Goal: Task Accomplishment & Management: Manage account settings

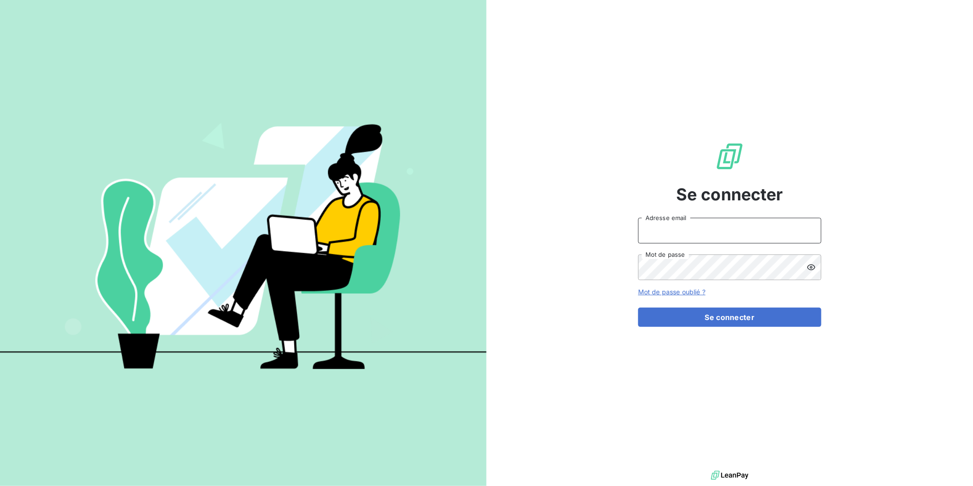
type input "[EMAIL_ADDRESS][DOMAIN_NAME]"
click at [216, 185] on img at bounding box center [243, 242] width 487 height 305
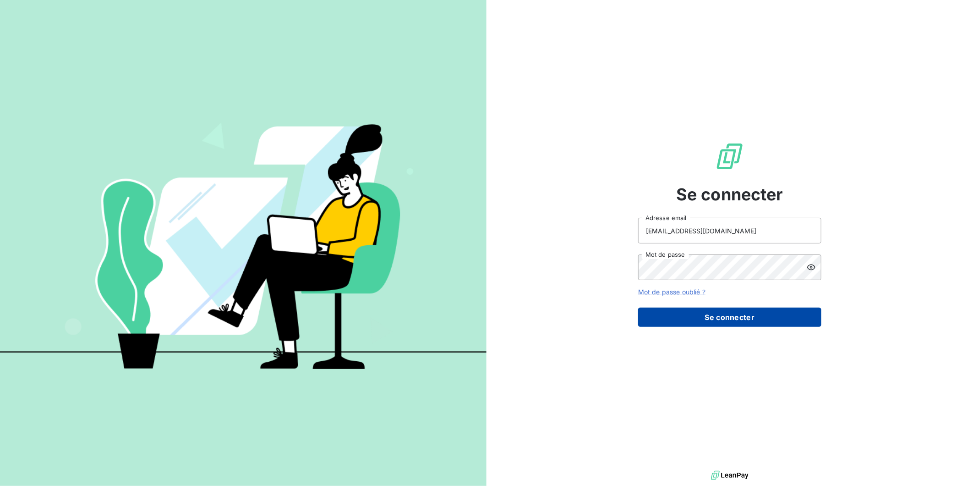
click at [743, 318] on button "Se connecter" at bounding box center [729, 316] width 183 height 19
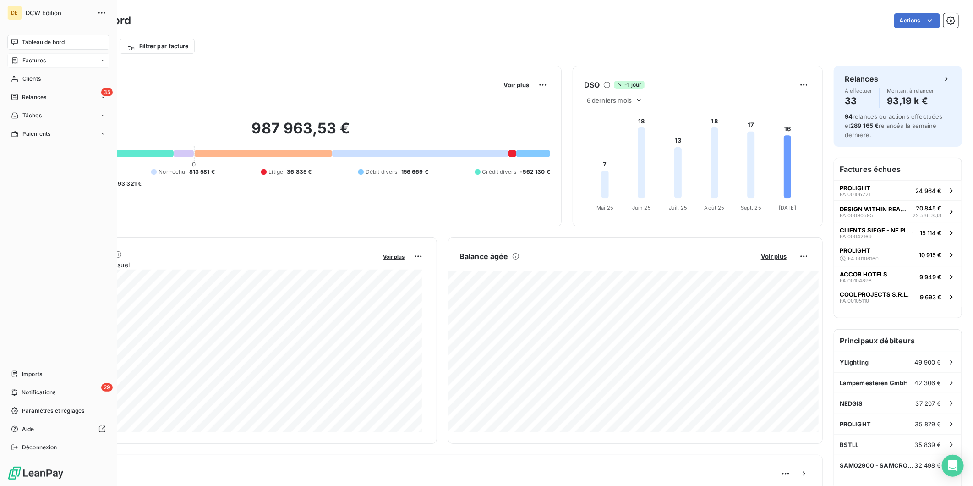
click at [15, 61] on icon at bounding box center [15, 60] width 8 height 7
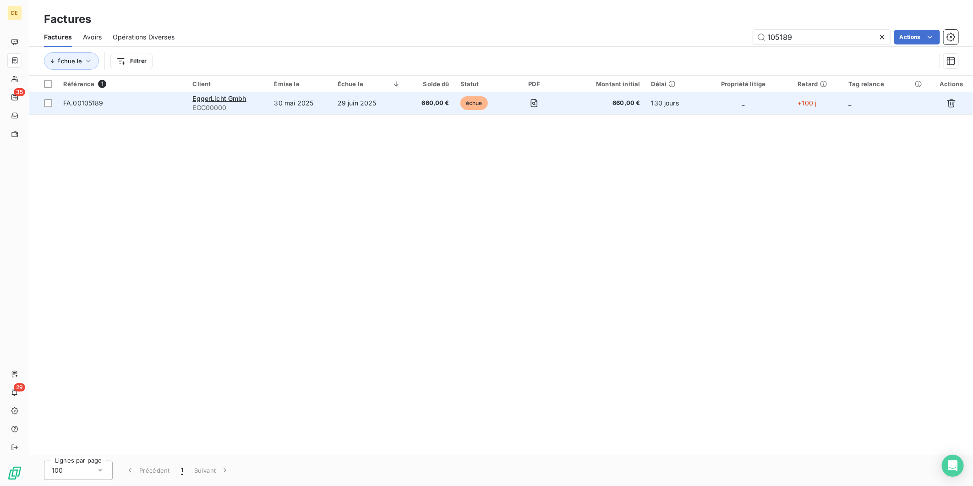
type input "105189"
click at [389, 104] on td "29 juin 2025" at bounding box center [369, 103] width 74 height 22
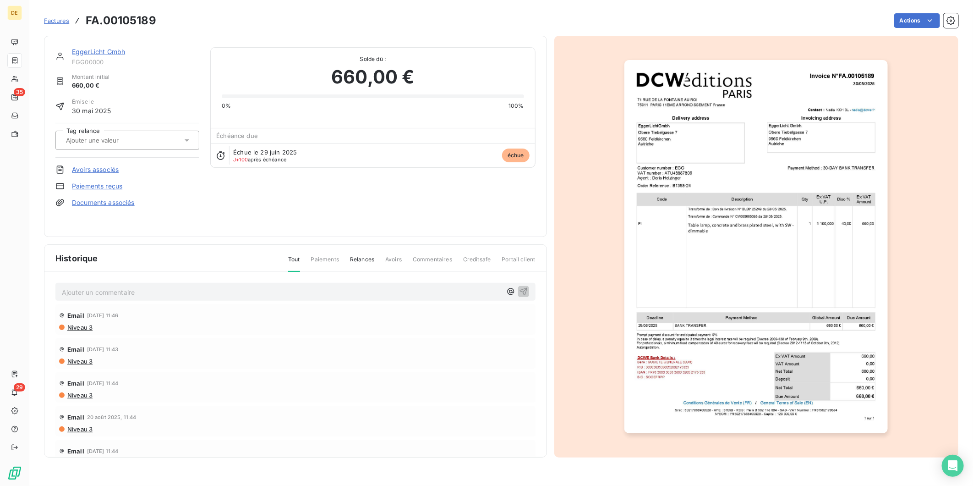
click at [88, 54] on link "EggerLicht Gmbh" at bounding box center [98, 52] width 53 height 8
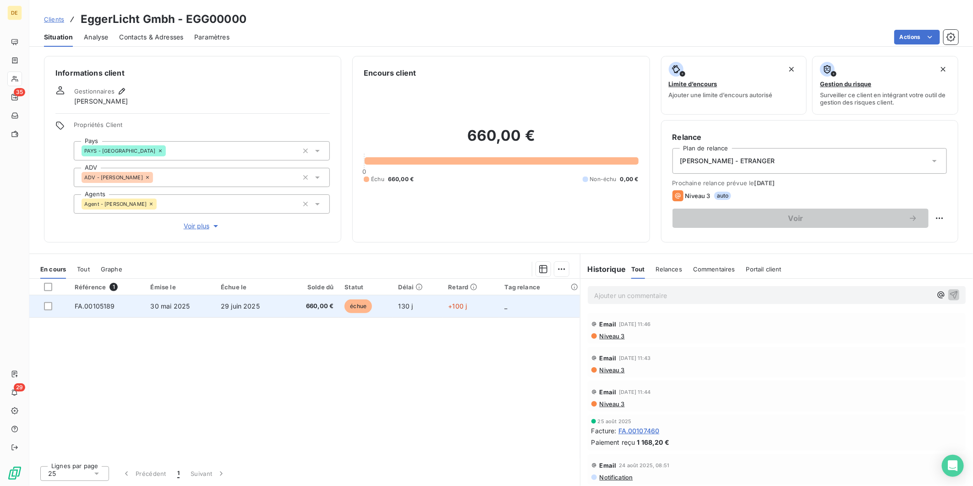
click at [247, 309] on span "29 juin 2025" at bounding box center [240, 306] width 39 height 8
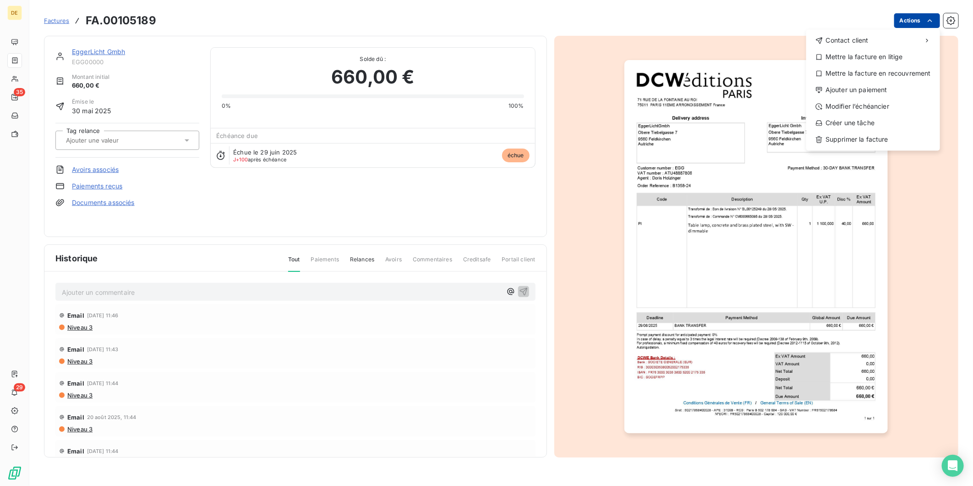
click at [923, 19] on html "DE 35 29 Factures FA.00105189 Actions Contact client Mettre la facture en litig…" at bounding box center [486, 243] width 973 height 486
click at [896, 58] on div "Mettre la facture en litige" at bounding box center [873, 56] width 126 height 15
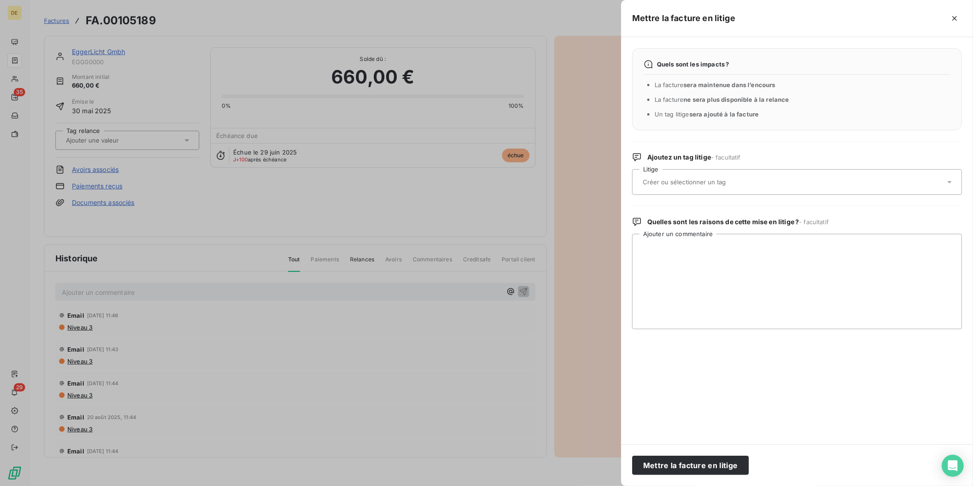
click at [688, 187] on div at bounding box center [792, 181] width 305 height 19
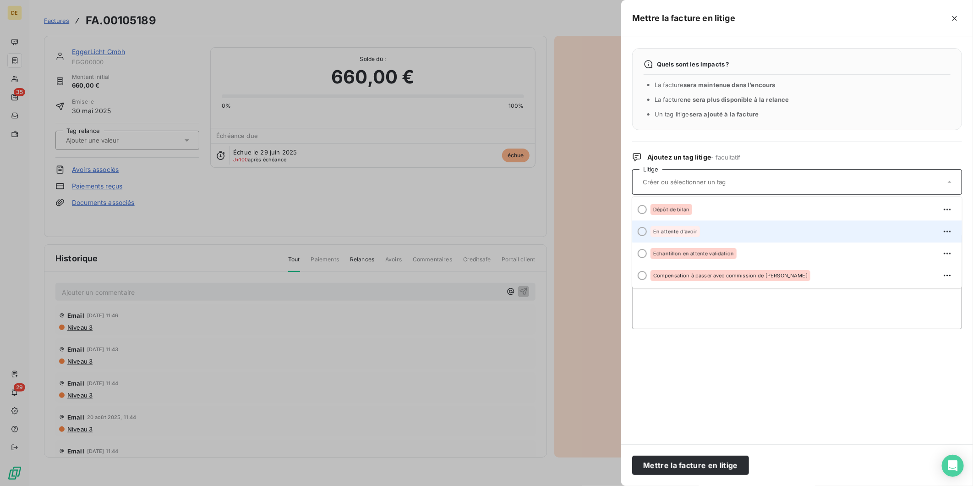
click at [684, 228] on div "En attente d'avoir" at bounding box center [675, 231] width 49 height 11
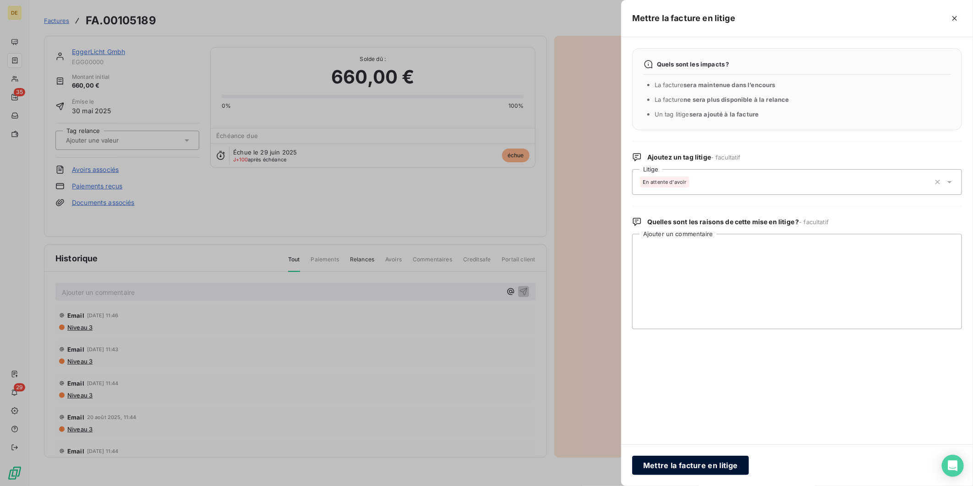
click at [693, 464] on button "Mettre la facture en litige" at bounding box center [690, 465] width 117 height 19
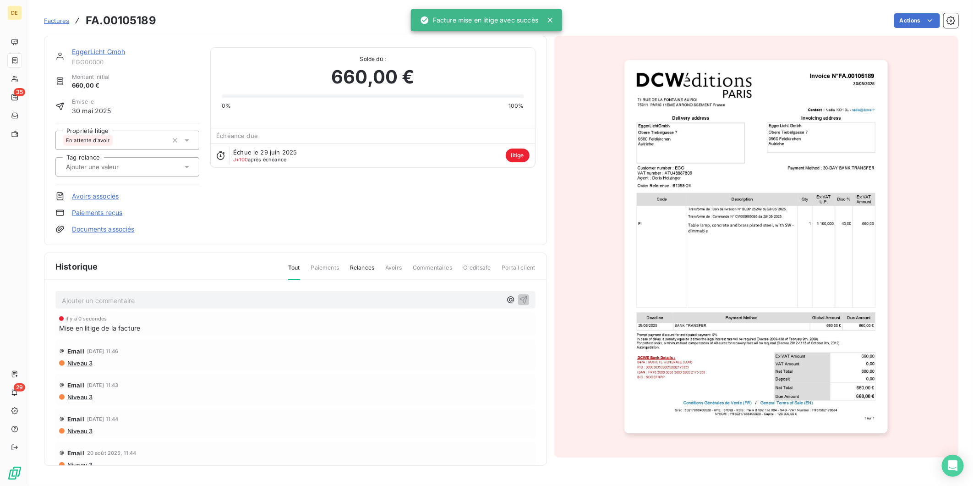
click at [102, 52] on link "EggerLicht Gmbh" at bounding box center [98, 52] width 53 height 8
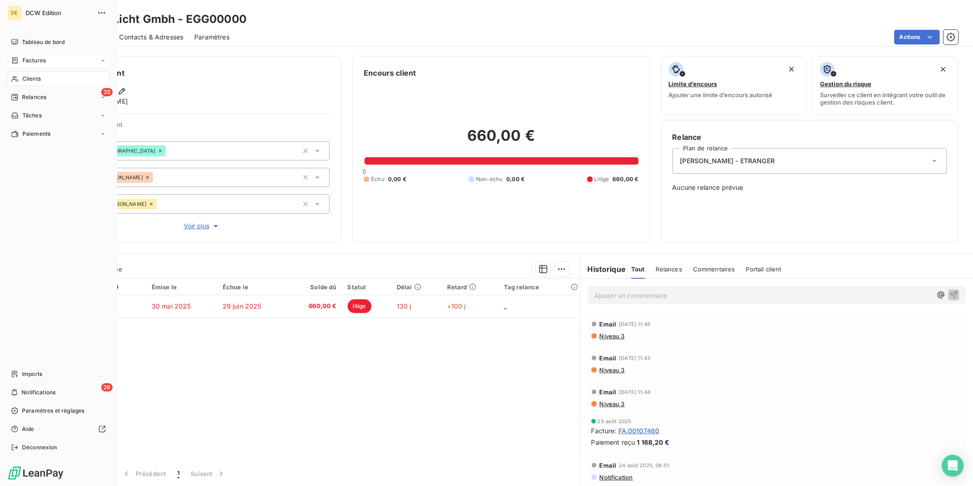
click at [28, 63] on span "Factures" at bounding box center [33, 60] width 23 height 8
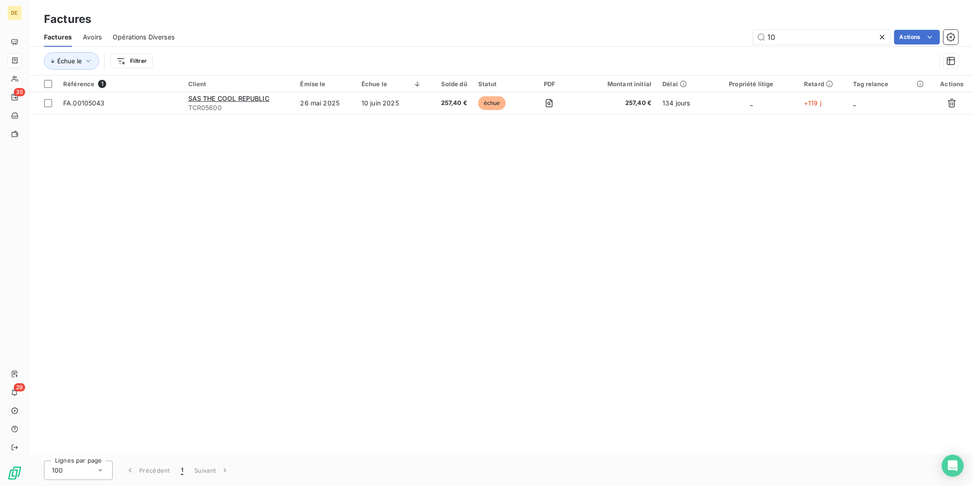
type input "1"
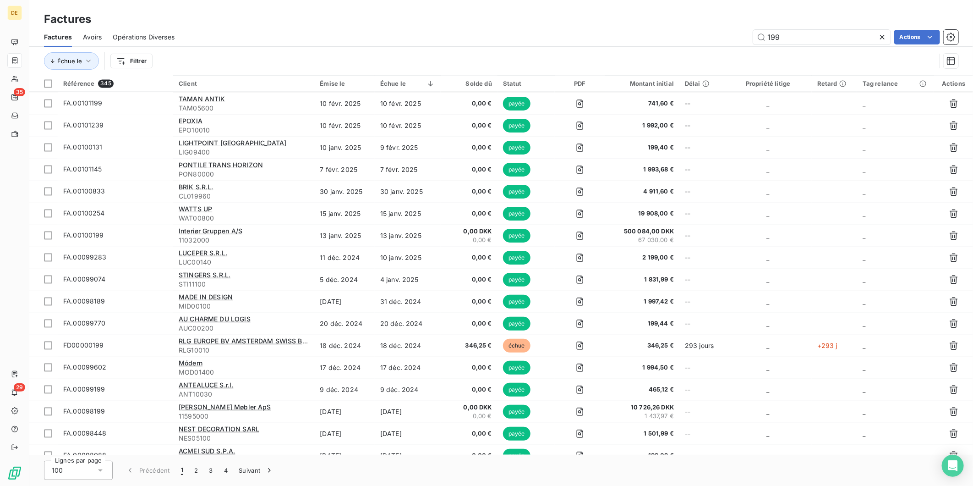
scroll to position [1144, 0]
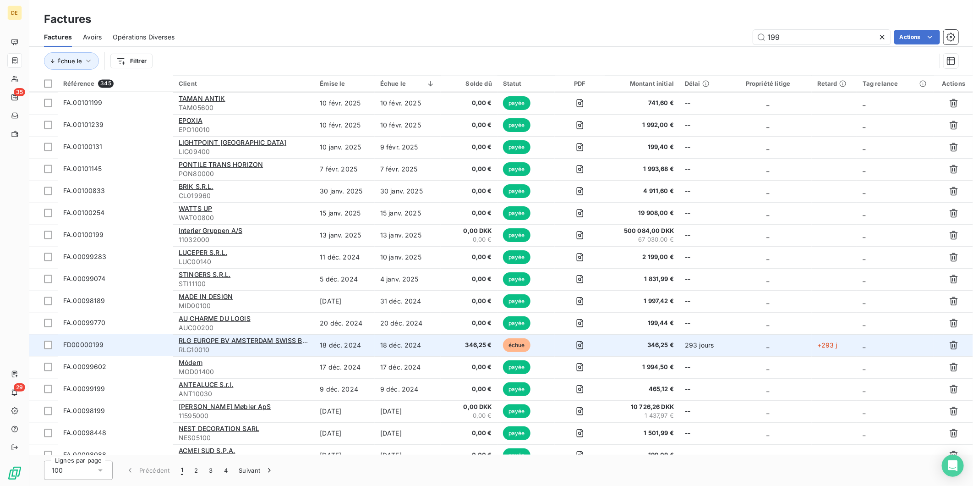
type input "199"
click at [383, 351] on td "18 déc. 2024" at bounding box center [408, 345] width 66 height 22
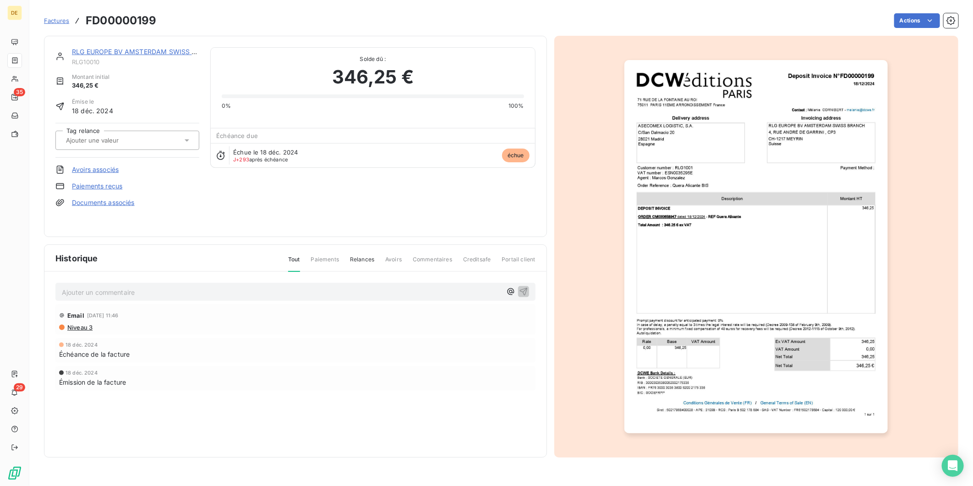
click at [135, 51] on link "RLG EUROPE BV AMSTERDAM SWISS BRANCH (Services)" at bounding box center [162, 52] width 180 height 8
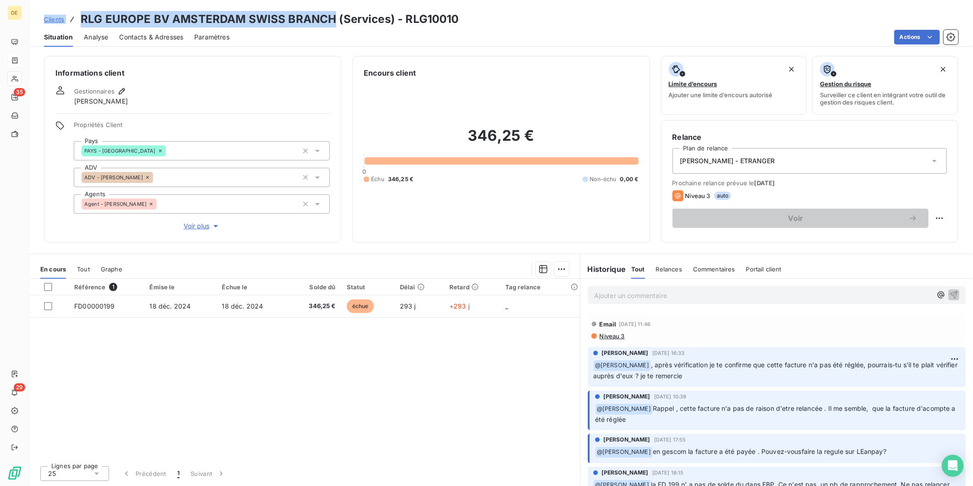
drag, startPoint x: 332, startPoint y: 19, endPoint x: 39, endPoint y: 14, distance: 292.4
click at [39, 14] on div "Clients RLG EUROPE BV AMSTERDAM SWISS BRANCH (Services) - RLG10010" at bounding box center [501, 19] width 944 height 16
copy div "Clients RLG EUROPE BV AMSTERDAM SWISS BRANCH"
click at [81, 19] on h3 "RLG EUROPE BV AMSTERDAM SWISS BRANCH (Services) - RLG10010" at bounding box center [270, 19] width 379 height 16
drag, startPoint x: 81, startPoint y: 19, endPoint x: 335, endPoint y: 17, distance: 254.3
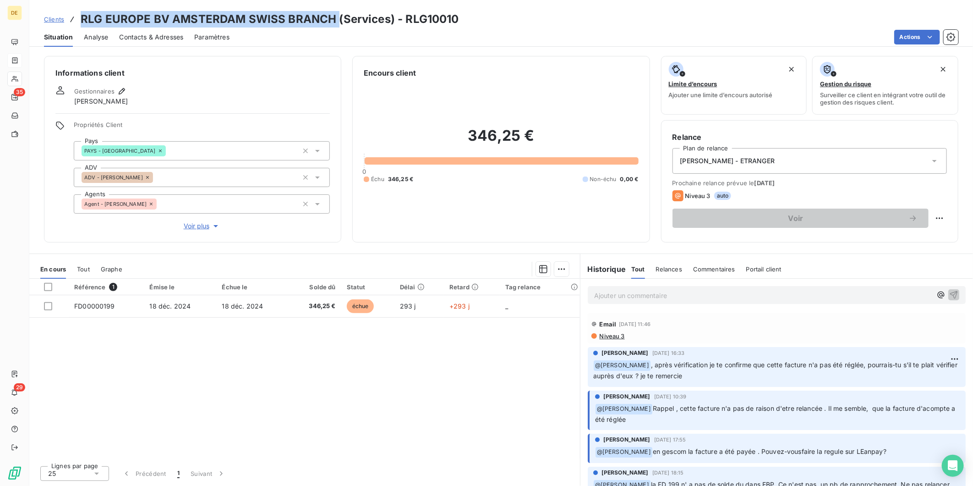
click at [335, 17] on h3 "RLG EUROPE BV AMSTERDAM SWISS BRANCH (Services) - RLG10010" at bounding box center [270, 19] width 379 height 16
copy h3 "RLG EUROPE BV AMSTERDAM SWISS BRANCH"
drag, startPoint x: 448, startPoint y: 19, endPoint x: 405, endPoint y: 27, distance: 43.7
click at [405, 27] on h3 "RLG EUROPE BV AMSTERDAM SWISS BRANCH (Services) - RLG10010" at bounding box center [270, 19] width 379 height 16
copy h3 "RLG1001"
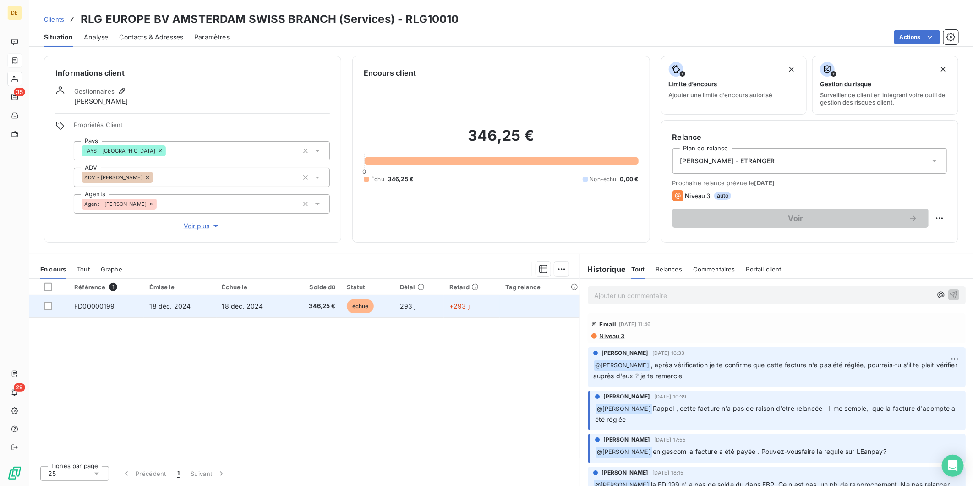
click at [244, 302] on span "18 déc. 2024" at bounding box center [242, 306] width 41 height 8
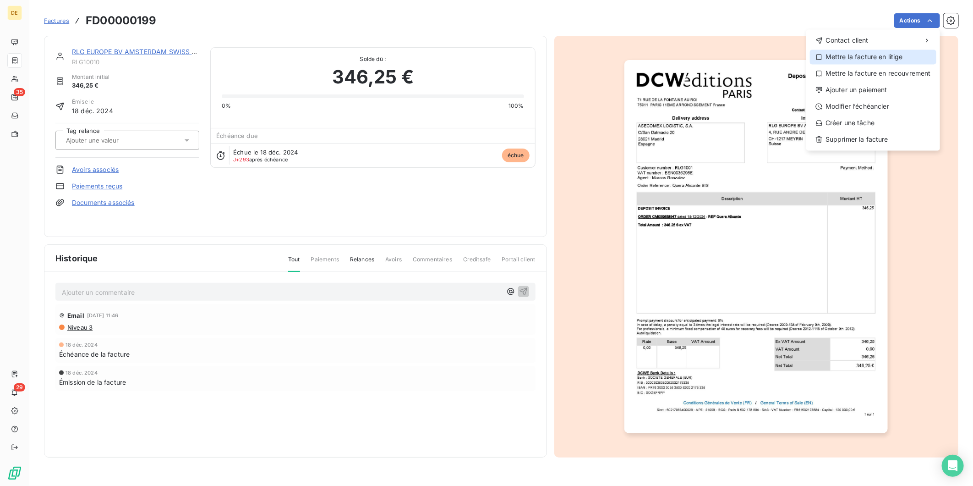
click at [896, 63] on div "Mettre la facture en litige" at bounding box center [873, 56] width 126 height 15
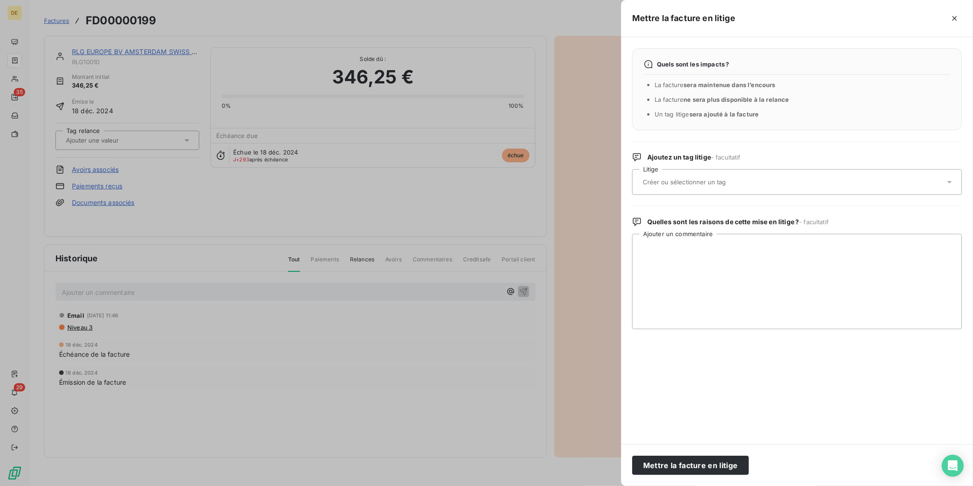
click at [674, 172] on div at bounding box center [792, 181] width 305 height 19
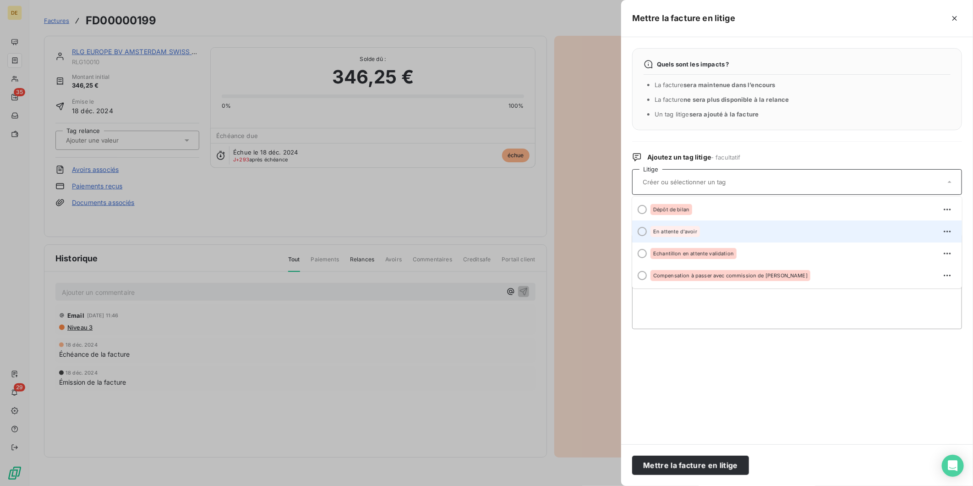
click at [680, 230] on span "En attente d'avoir" at bounding box center [675, 231] width 44 height 5
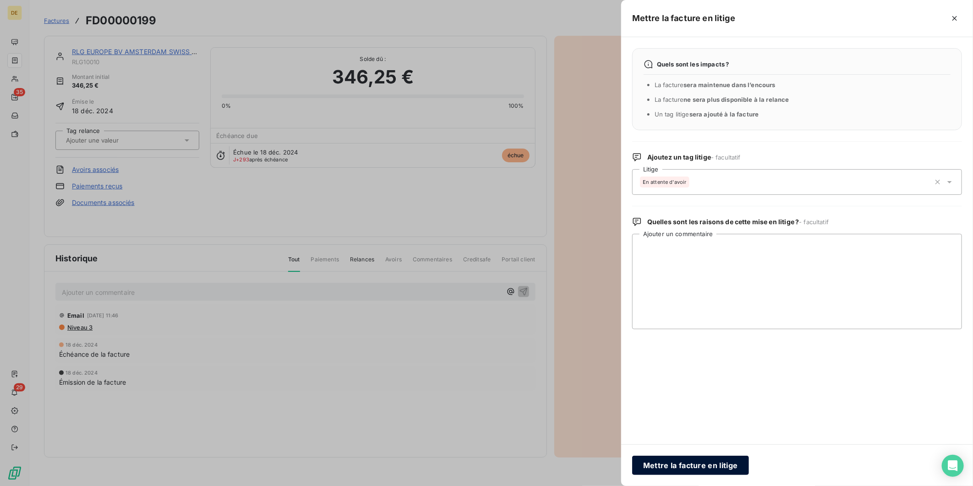
click at [703, 456] on button "Mettre la facture en litige" at bounding box center [690, 465] width 117 height 19
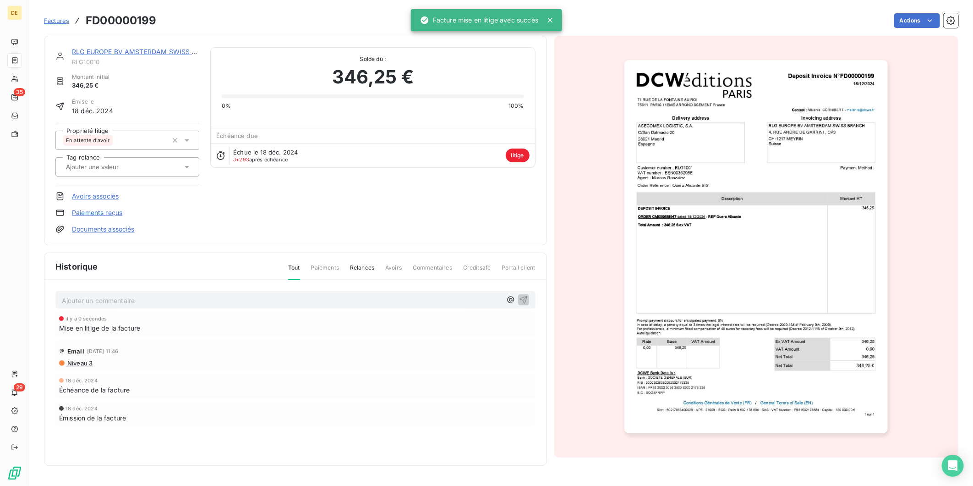
click at [126, 53] on link "RLG EUROPE BV AMSTERDAM SWISS BRANCH (Services)" at bounding box center [162, 52] width 180 height 8
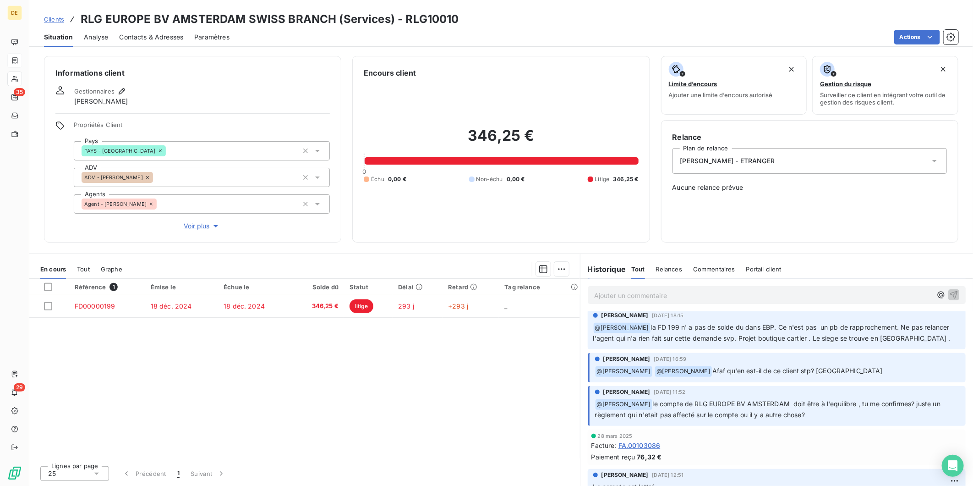
scroll to position [157, 0]
click at [166, 38] on span "Contacts & Adresses" at bounding box center [151, 37] width 64 height 9
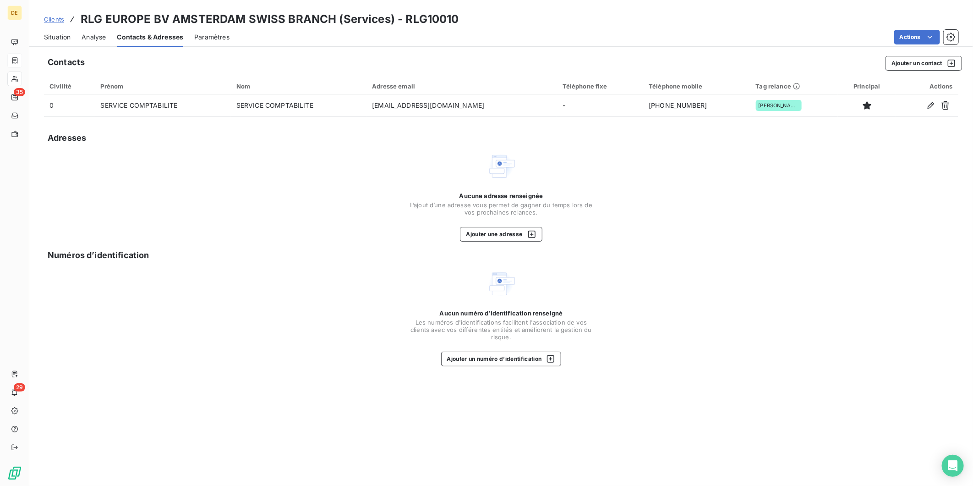
click at [67, 34] on span "Situation" at bounding box center [57, 37] width 27 height 9
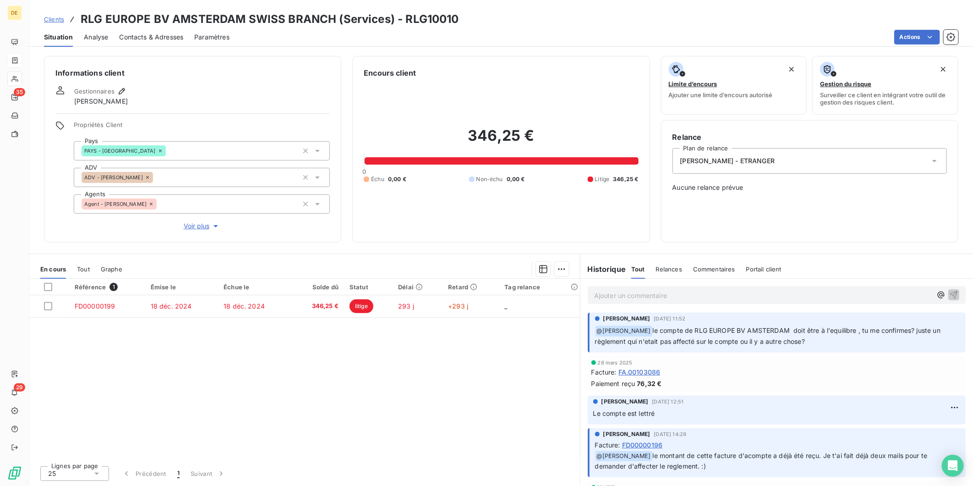
scroll to position [259, 0]
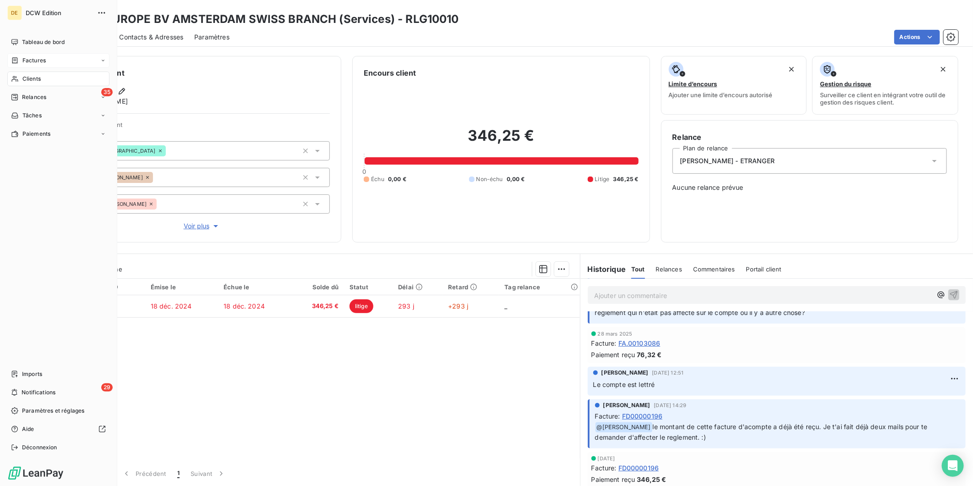
click at [20, 62] on div "Factures" at bounding box center [28, 60] width 35 height 8
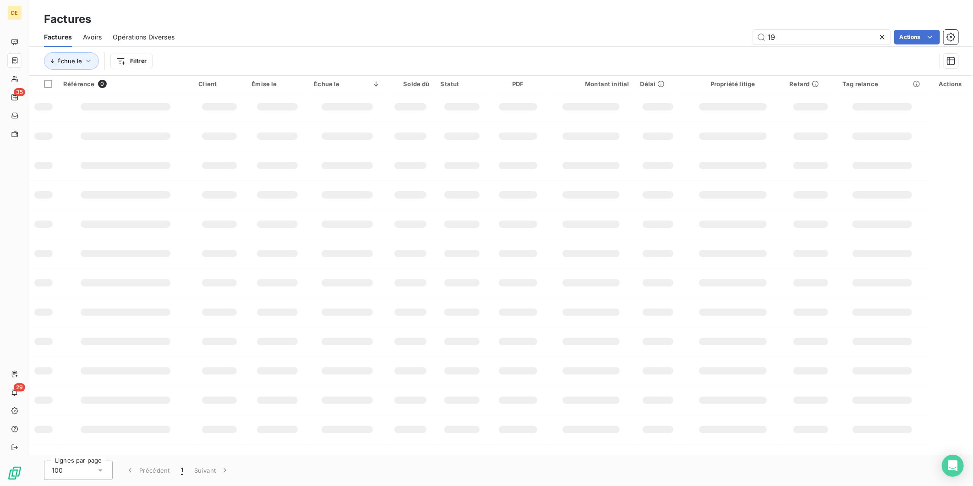
type input "1"
click at [799, 37] on input "text" at bounding box center [821, 37] width 137 height 15
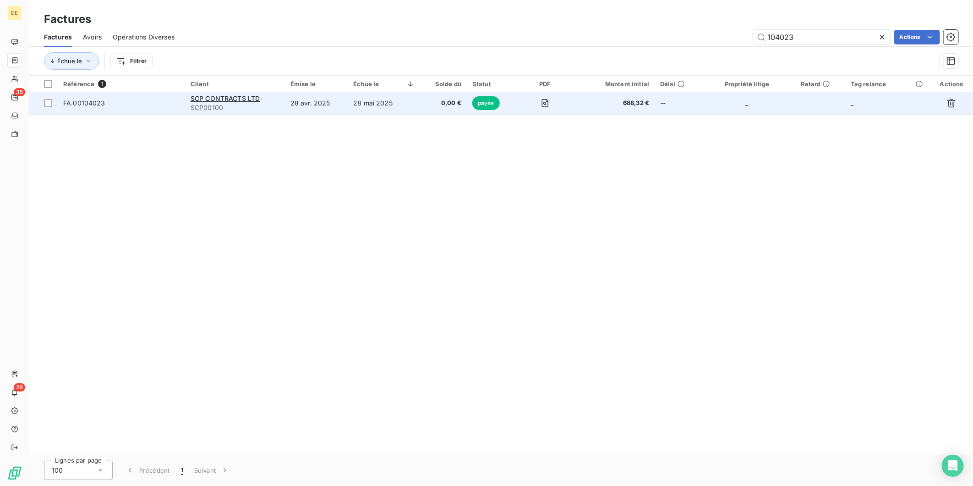
type input "104023"
click at [400, 108] on td "28 mai 2025" at bounding box center [384, 103] width 73 height 22
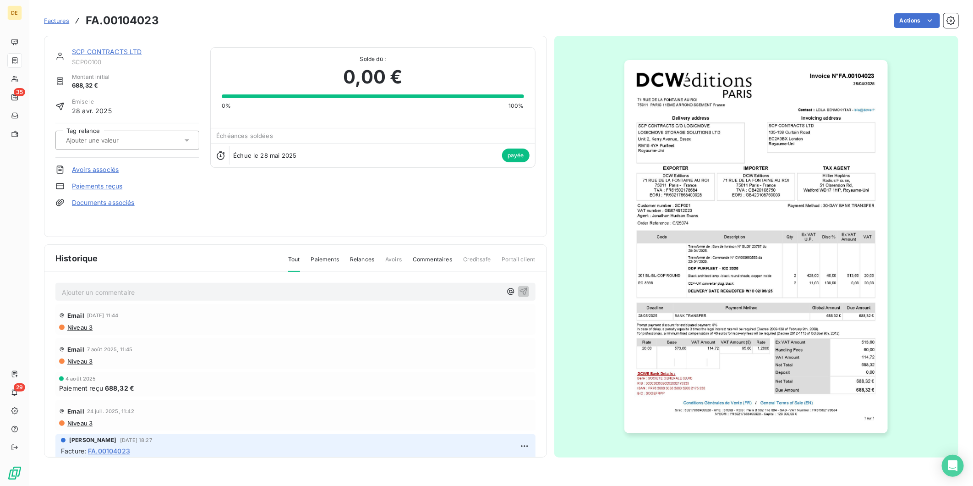
click at [113, 49] on link "SCP CONTRACTS LTD" at bounding box center [107, 52] width 70 height 8
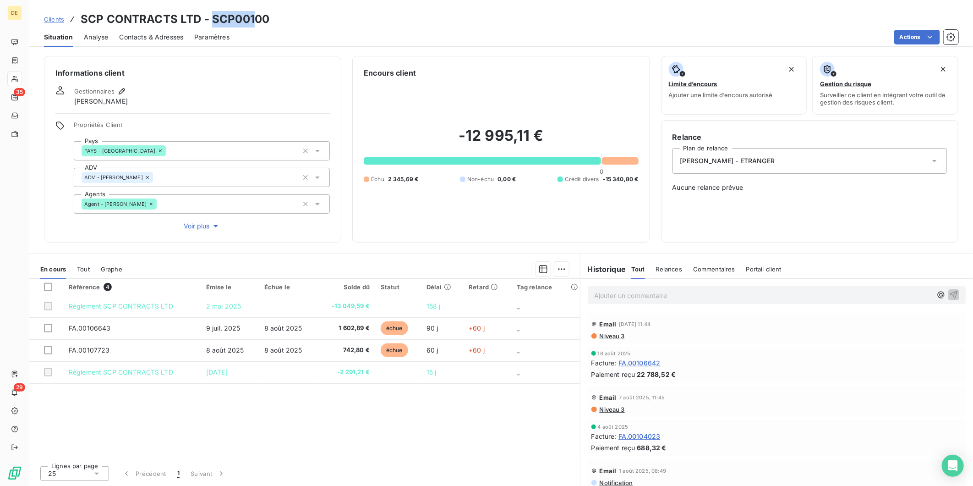
drag, startPoint x: 253, startPoint y: 20, endPoint x: 214, endPoint y: 16, distance: 40.1
click at [214, 16] on h3 "SCP CONTRACTS LTD - SCP00100" at bounding box center [175, 19] width 189 height 16
copy h3 "CP001"
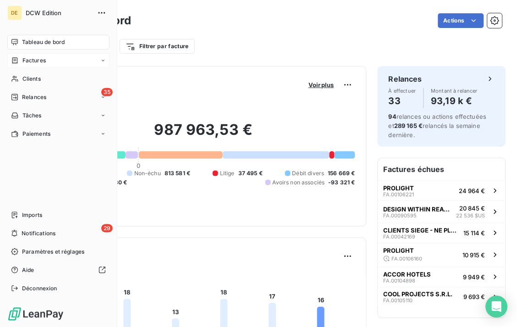
click at [38, 58] on span "Factures" at bounding box center [33, 60] width 23 height 8
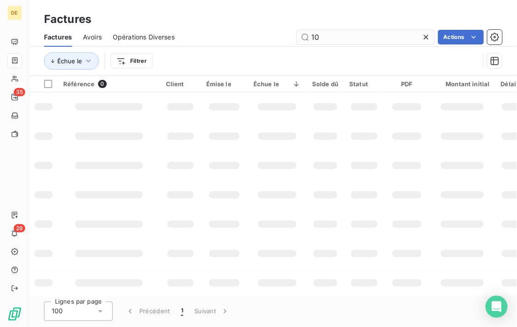
type input "1"
click at [353, 37] on input "text" at bounding box center [365, 37] width 137 height 15
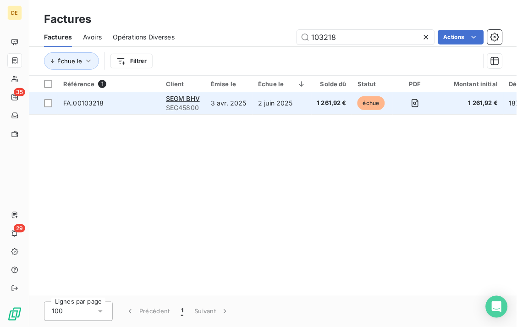
type input "103218"
click at [212, 103] on td "3 avr. 2025" at bounding box center [228, 103] width 47 height 22
click at [221, 103] on td "3 avr. 2025" at bounding box center [228, 103] width 47 height 22
click at [176, 99] on span "SEGM BHV" at bounding box center [183, 98] width 34 height 8
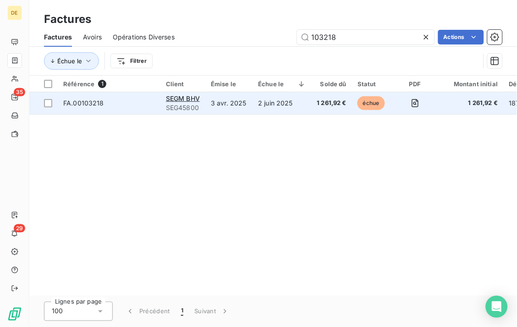
click at [237, 102] on td "3 avr. 2025" at bounding box center [228, 103] width 47 height 22
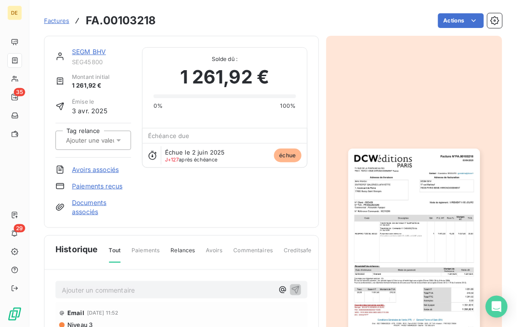
click at [81, 52] on link "SEGM BHV" at bounding box center [89, 52] width 34 height 8
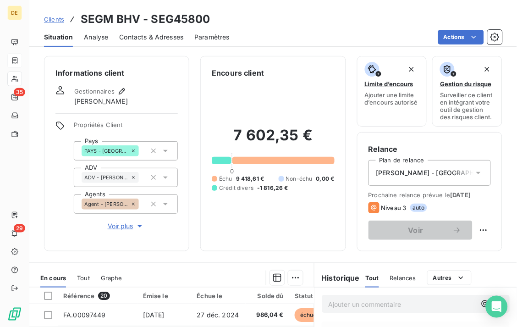
click at [143, 36] on span "Contacts & Adresses" at bounding box center [151, 37] width 64 height 9
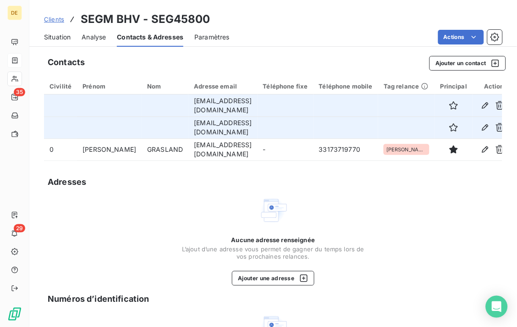
click at [238, 111] on td "[EMAIL_ADDRESS][DOMAIN_NAME]" at bounding box center [222, 105] width 69 height 22
click at [249, 110] on td "[EMAIL_ADDRESS][DOMAIN_NAME]" at bounding box center [222, 105] width 69 height 22
drag, startPoint x: 249, startPoint y: 110, endPoint x: 202, endPoint y: 104, distance: 47.6
click at [202, 104] on td "[EMAIL_ADDRESS][DOMAIN_NAME]" at bounding box center [222, 105] width 69 height 22
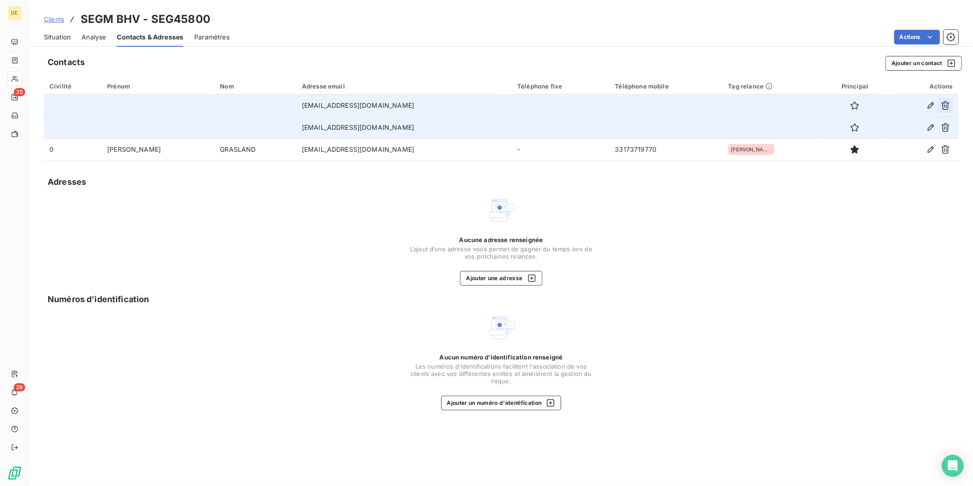
click at [516, 105] on button "button" at bounding box center [946, 105] width 15 height 15
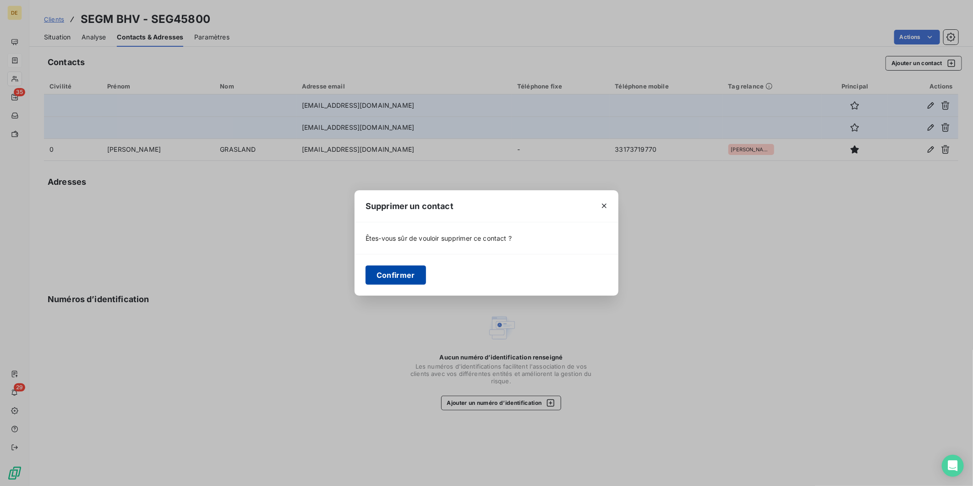
click at [403, 274] on button "Confirmer" at bounding box center [396, 274] width 60 height 19
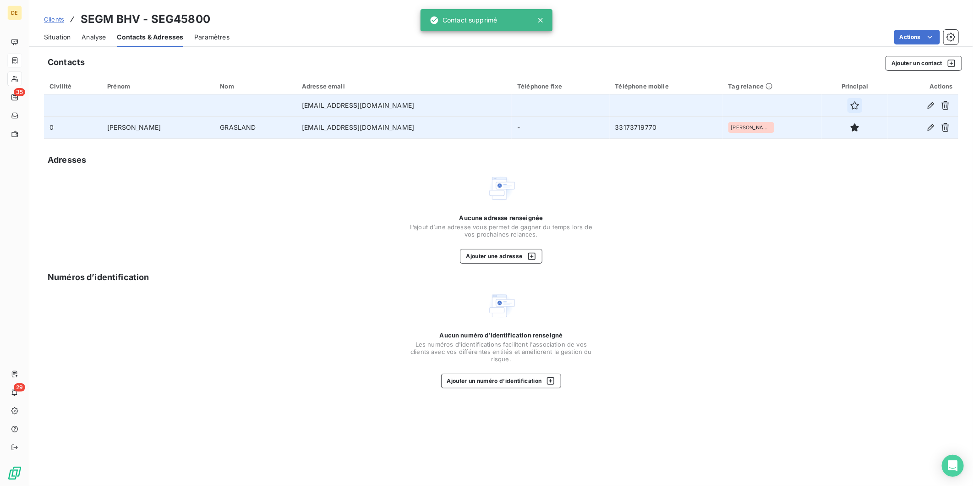
click at [516, 107] on icon "button" at bounding box center [855, 105] width 9 height 9
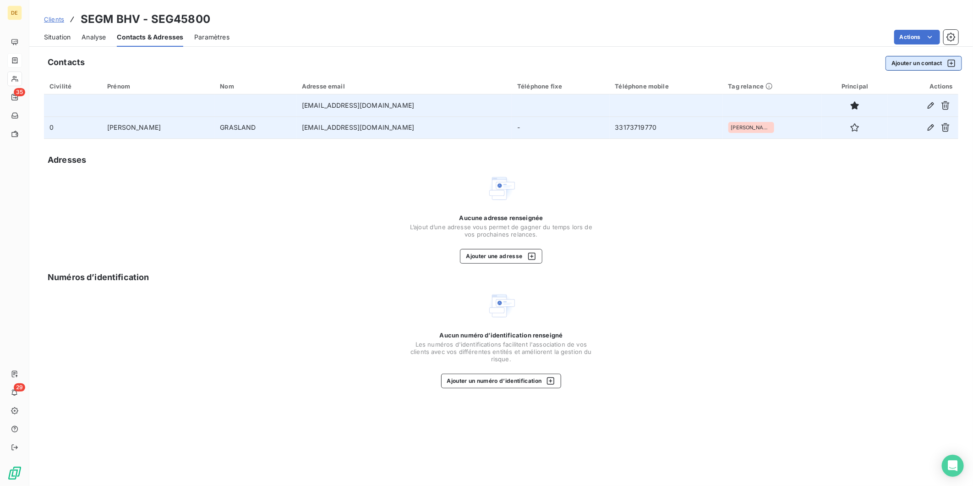
click at [516, 62] on button "Ajouter un contact" at bounding box center [924, 63] width 77 height 15
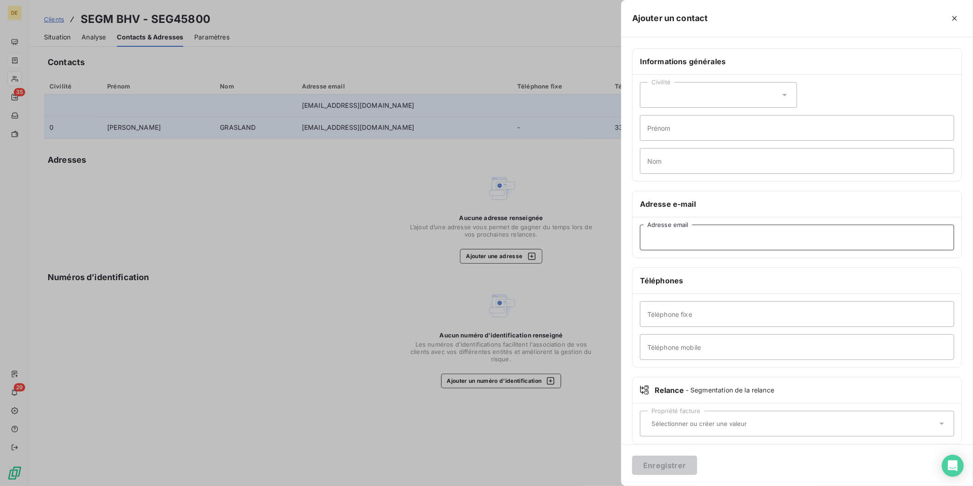
click at [516, 241] on input "Adresse email" at bounding box center [797, 238] width 314 height 26
paste input "[EMAIL_ADDRESS][DOMAIN_NAME]>,"
type input "[EMAIL_ADDRESS][DOMAIN_NAME]"
click at [516, 128] on input "Prénom" at bounding box center [797, 128] width 314 height 26
paste input "[PERSON_NAME] [PERSON_NAME]"
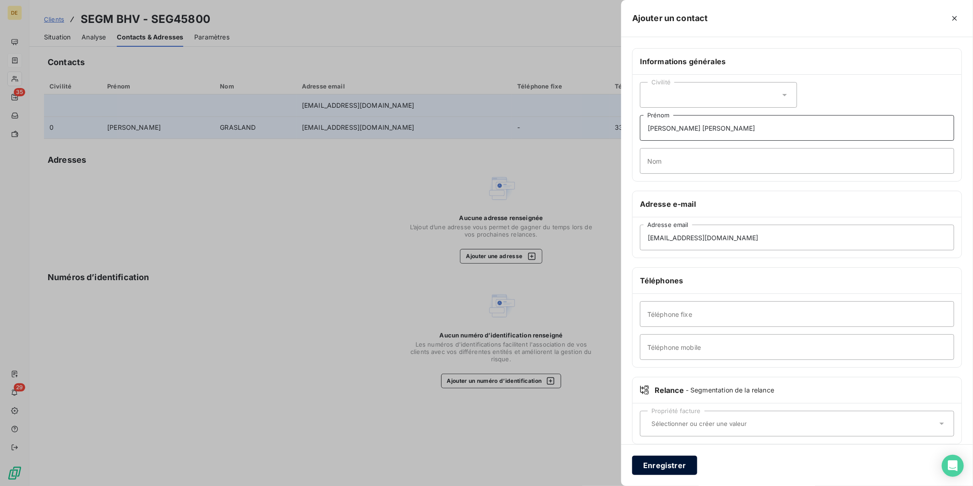
type input "[PERSON_NAME] [PERSON_NAME]"
click at [516, 326] on button "Enregistrer" at bounding box center [664, 465] width 65 height 19
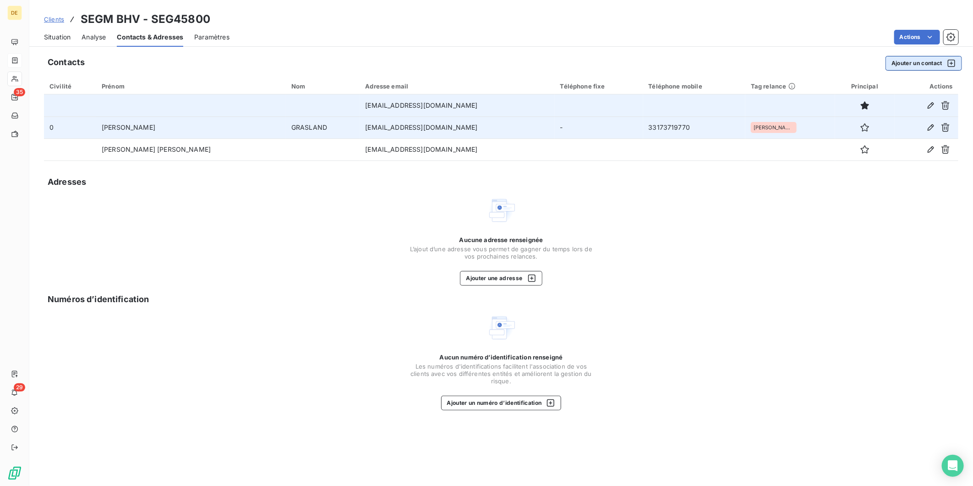
click at [516, 65] on button "Ajouter un contact" at bounding box center [924, 63] width 77 height 15
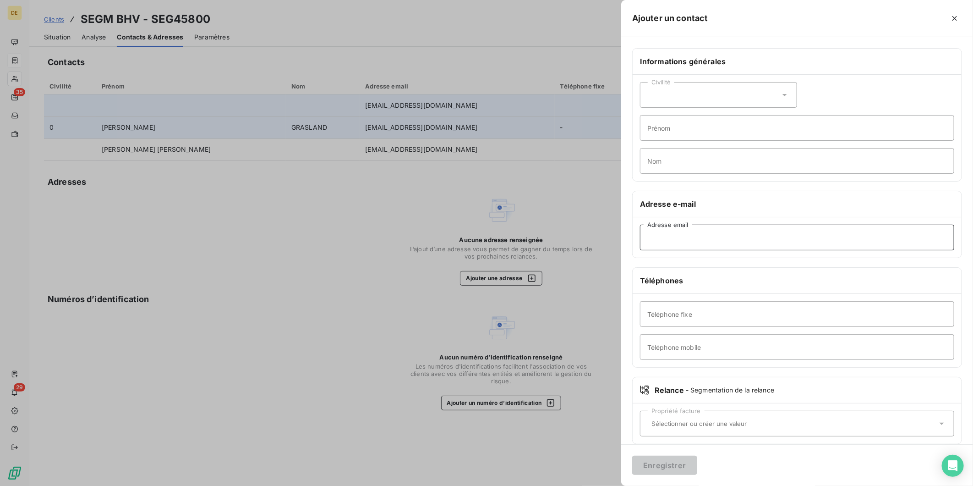
click at [516, 241] on input "Adresse email" at bounding box center [797, 238] width 314 height 26
paste input "[EMAIL_ADDRESS][DOMAIN_NAME]"
click at [516, 242] on input "[EMAIL_ADDRESS][DOMAIN_NAME]" at bounding box center [797, 238] width 314 height 26
type input "[EMAIL_ADDRESS][DOMAIN_NAME]"
click at [516, 127] on input "Prénom" at bounding box center [797, 128] width 314 height 26
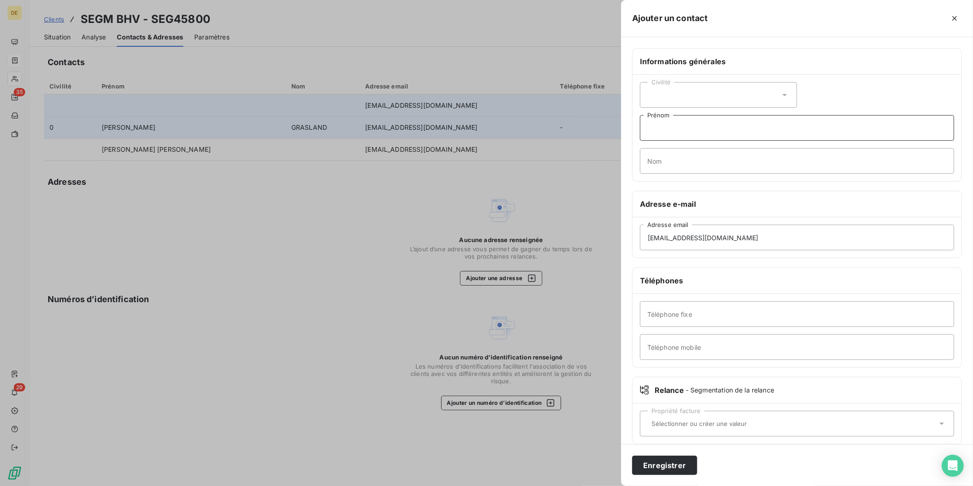
paste input "[PERSON_NAME]"
type input "[PERSON_NAME]"
click at [516, 326] on button "Enregistrer" at bounding box center [664, 465] width 65 height 19
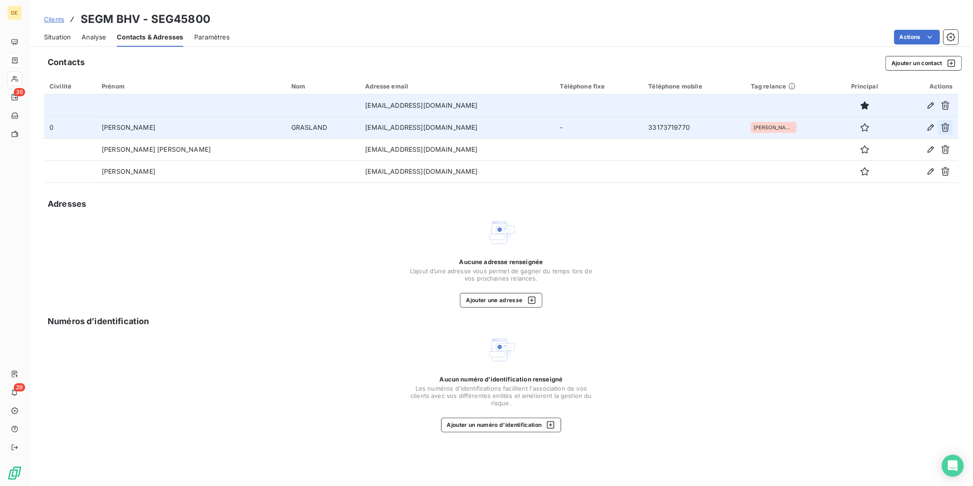
click at [516, 127] on icon "button" at bounding box center [946, 127] width 8 height 9
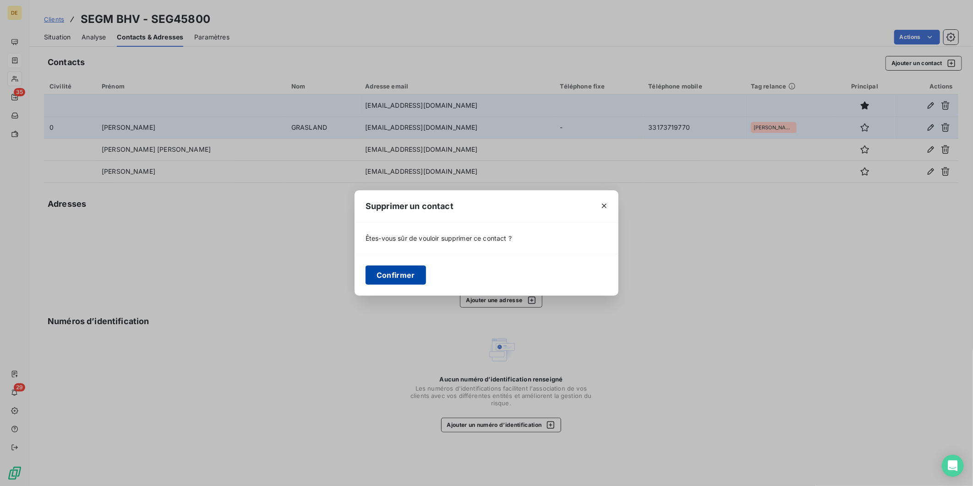
click at [406, 275] on button "Confirmer" at bounding box center [396, 274] width 60 height 19
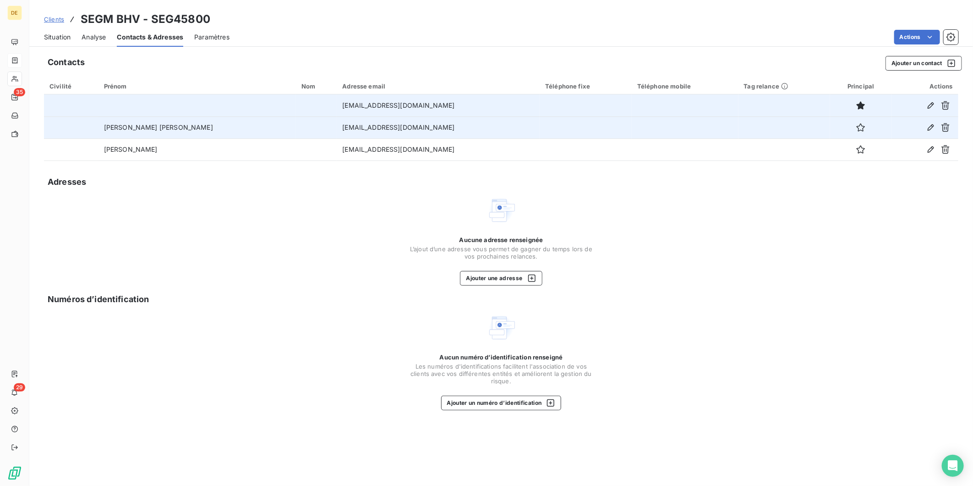
click at [66, 33] on span "Situation" at bounding box center [57, 37] width 27 height 9
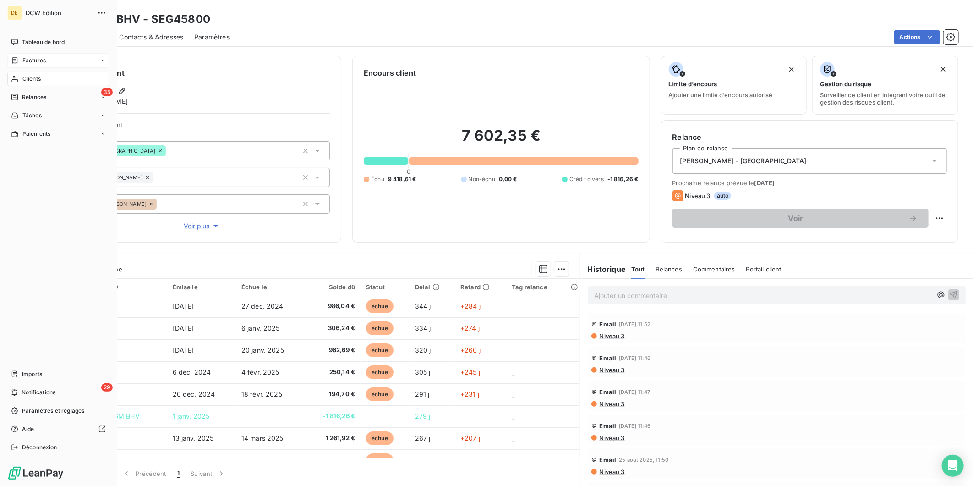
click at [35, 55] on div "Factures" at bounding box center [58, 60] width 102 height 15
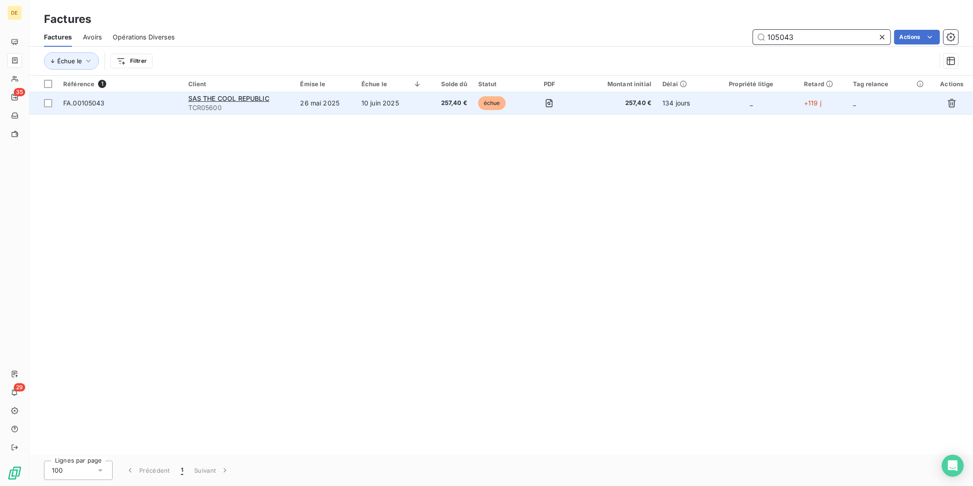
type input "105043"
click at [516, 104] on span "257,40 €" at bounding box center [617, 103] width 70 height 9
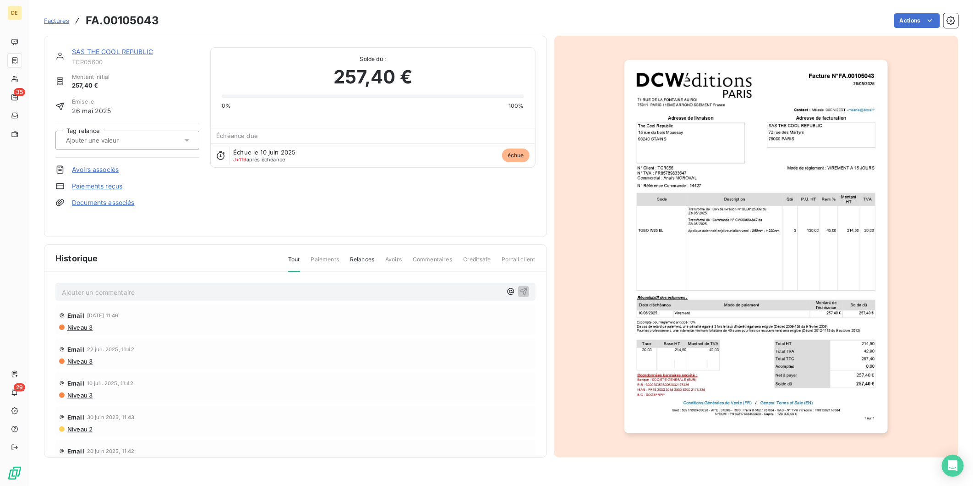
click at [126, 48] on link "SAS THE COOL REPUBLIC" at bounding box center [112, 52] width 81 height 8
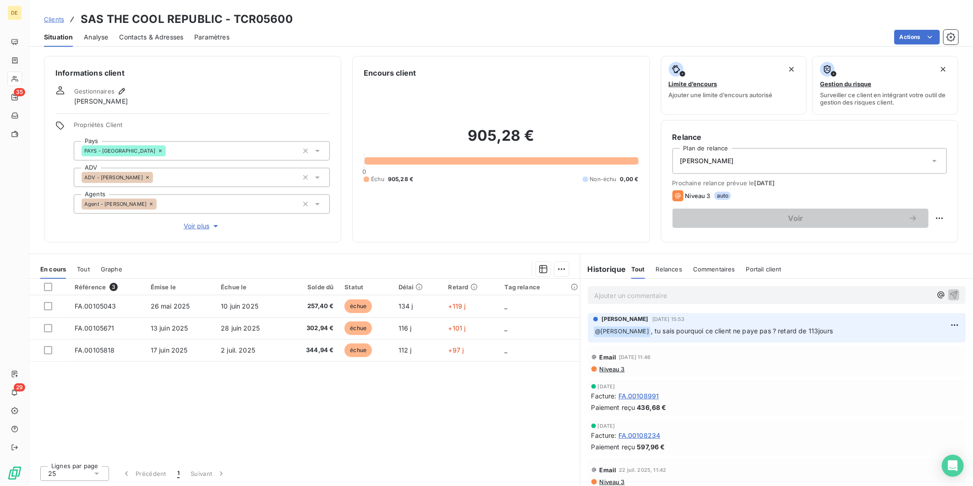
click at [516, 158] on span "[PERSON_NAME]" at bounding box center [708, 160] width 54 height 9
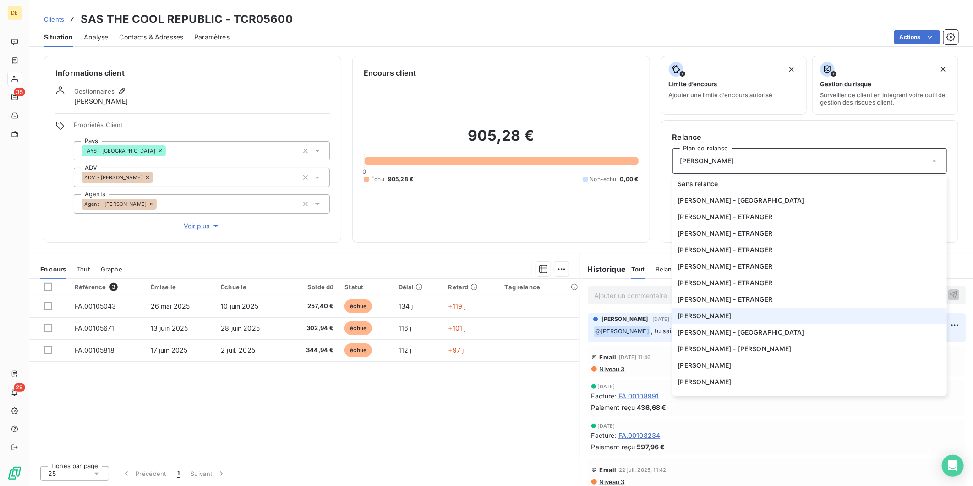
click at [516, 326] on div "Facture : FA.00108234" at bounding box center [777, 435] width 371 height 10
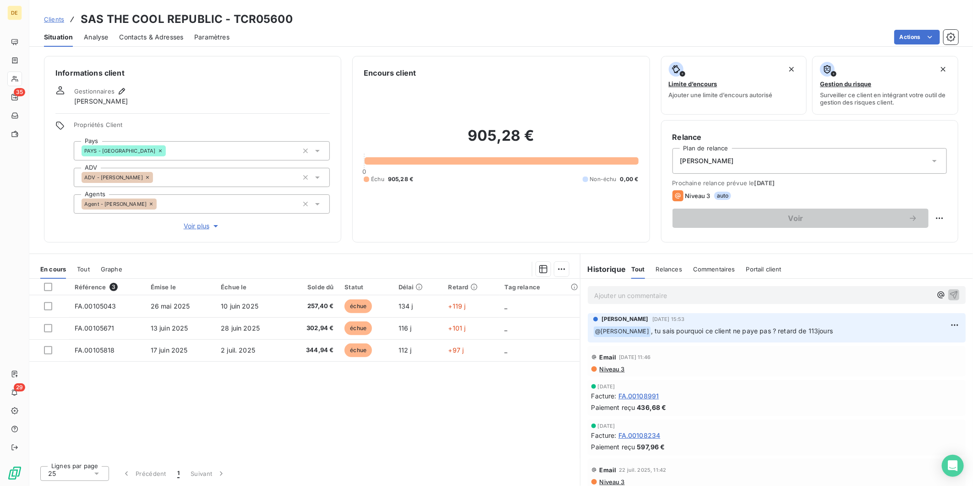
click at [516, 294] on p "Ajouter un commentaire ﻿" at bounding box center [763, 295] width 338 height 11
click at [516, 294] on span "redressement judiciaire depuis le 18 juin 2025" at bounding box center [664, 295] width 140 height 8
click at [516, 293] on icon "button" at bounding box center [954, 294] width 9 height 9
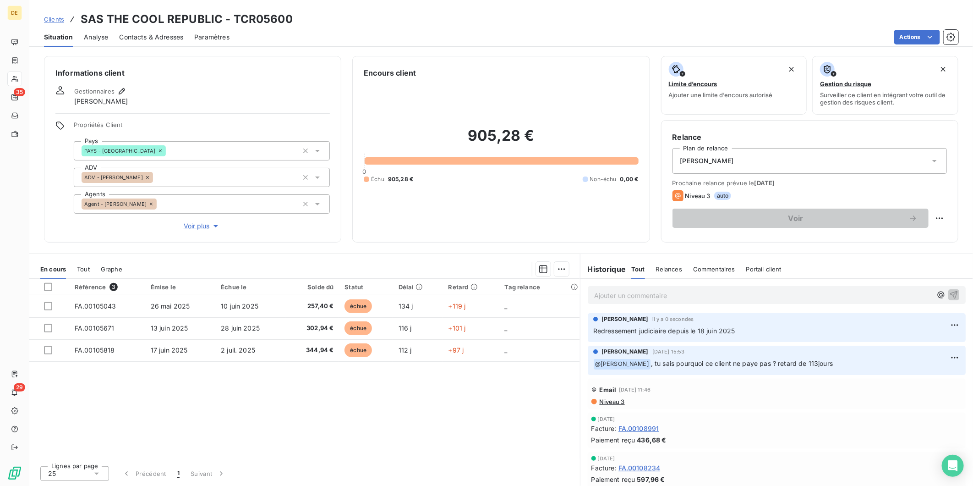
click at [516, 160] on icon at bounding box center [935, 161] width 5 height 2
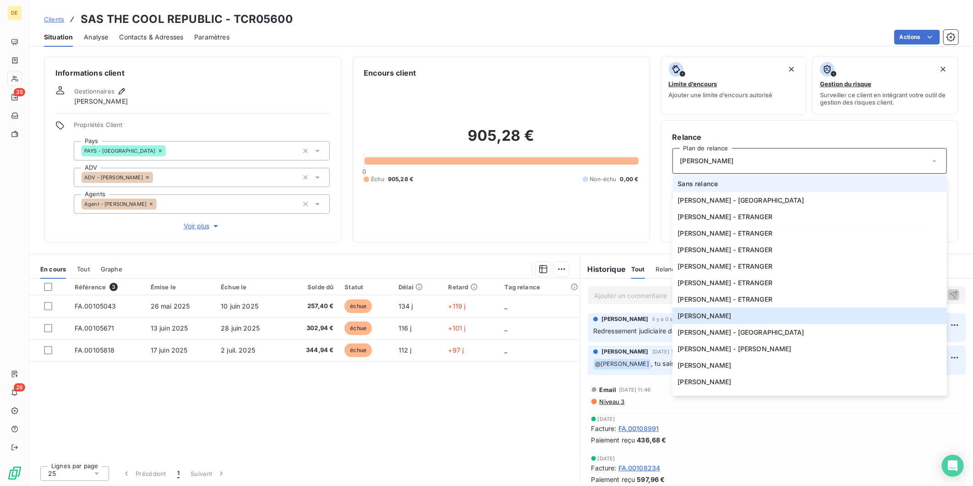
click at [516, 186] on li "Sans relance" at bounding box center [810, 184] width 275 height 16
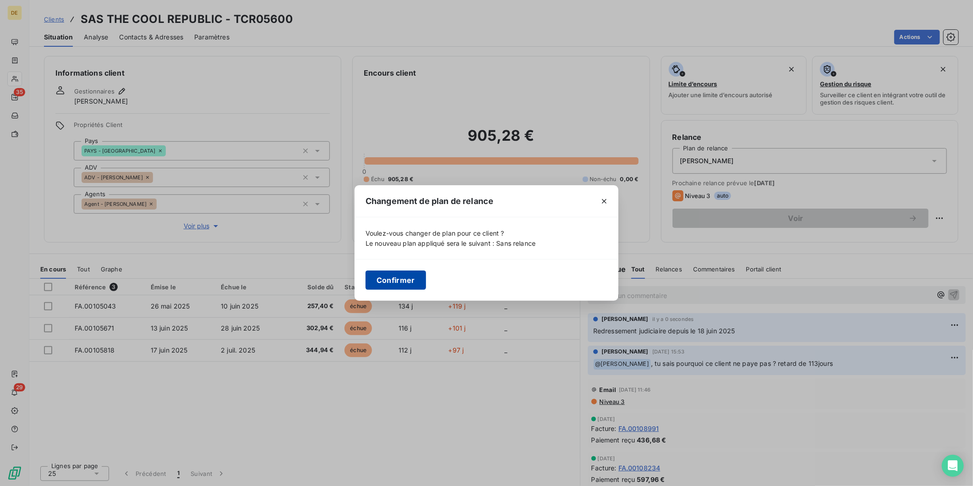
click at [383, 282] on button "Confirmer" at bounding box center [396, 279] width 60 height 19
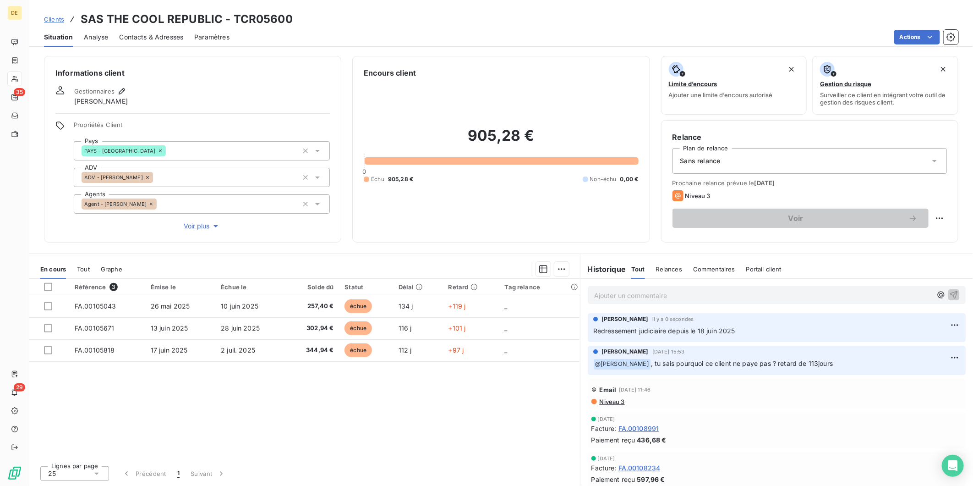
click at [204, 226] on span "Voir plus" at bounding box center [202, 225] width 37 height 9
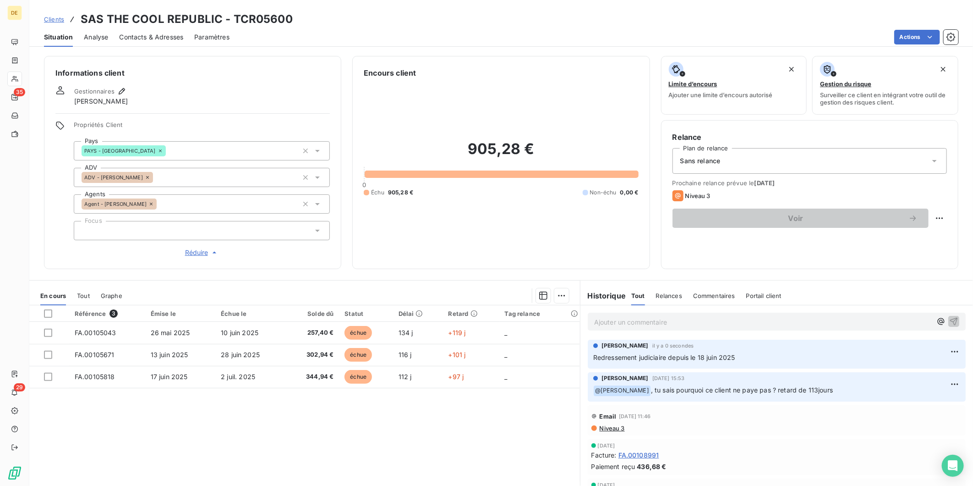
click at [106, 232] on div at bounding box center [202, 230] width 256 height 19
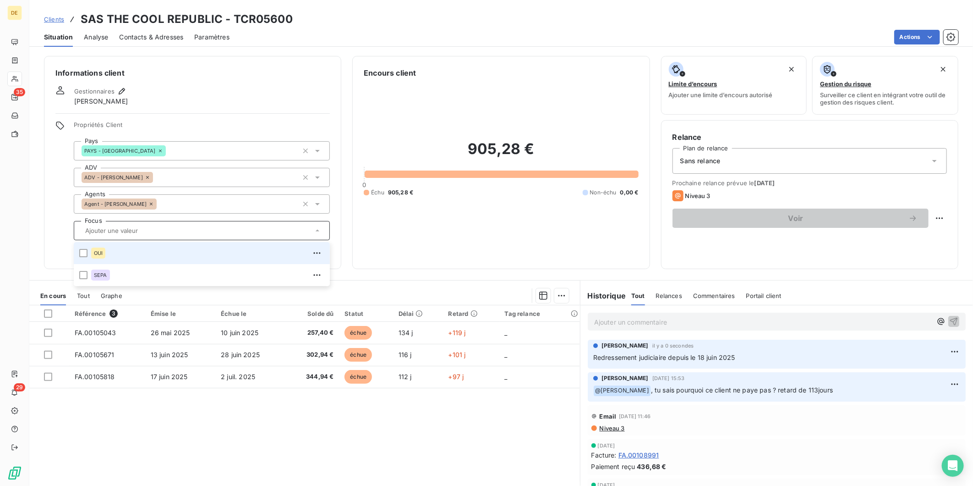
paste input "redressement judiciaire depuis le 18 juin 2025"
click at [88, 231] on input "redressement judiciaire" at bounding box center [197, 230] width 231 height 8
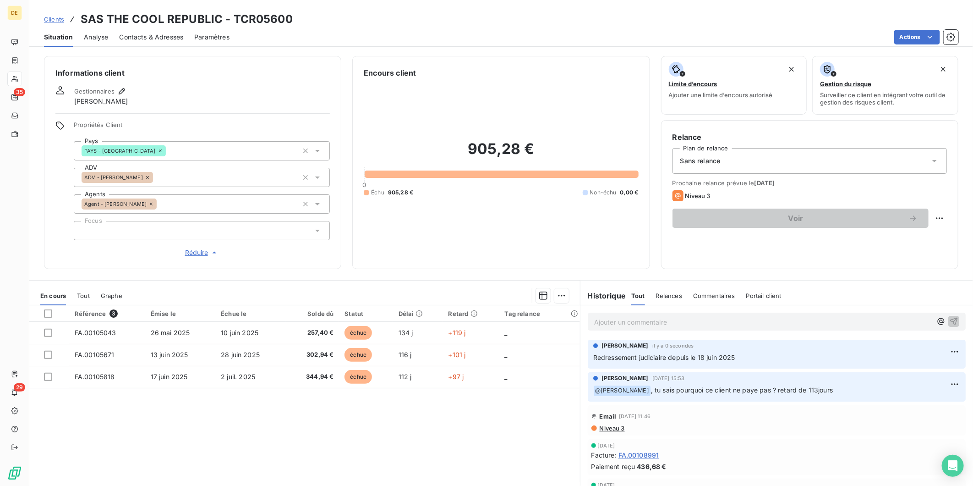
click at [88, 231] on input "redressement judiciaire" at bounding box center [85, 230] width 7 height 8
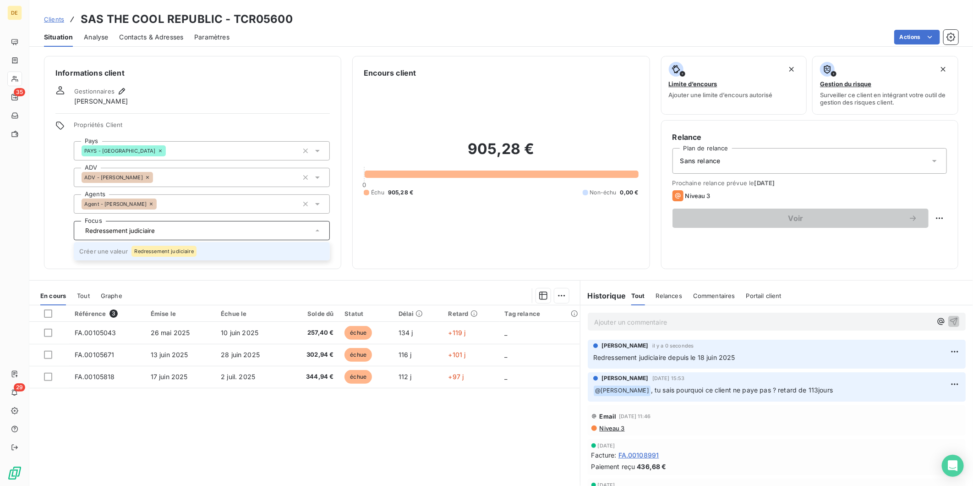
click at [157, 250] on span "Redressement judiciaire" at bounding box center [163, 250] width 59 height 5
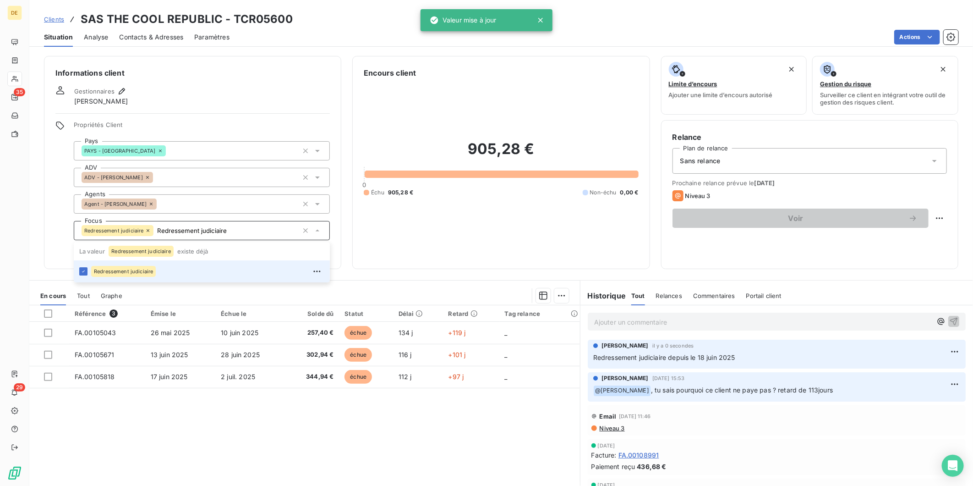
click at [375, 255] on div "905,28 € 0 Échu 905,28 € Non-échu 0,00 €" at bounding box center [501, 167] width 275 height 179
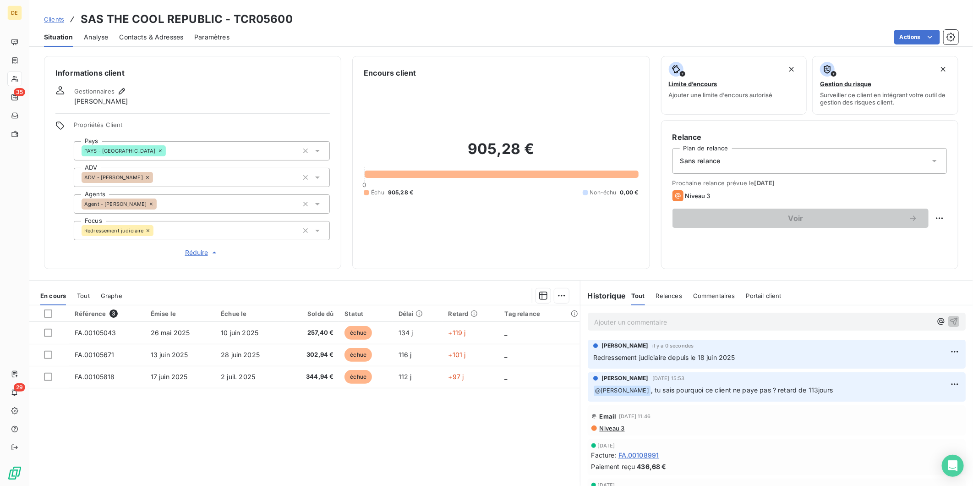
click at [205, 227] on div "Redressement judiciaire Redressement judiciaire" at bounding box center [202, 230] width 256 height 19
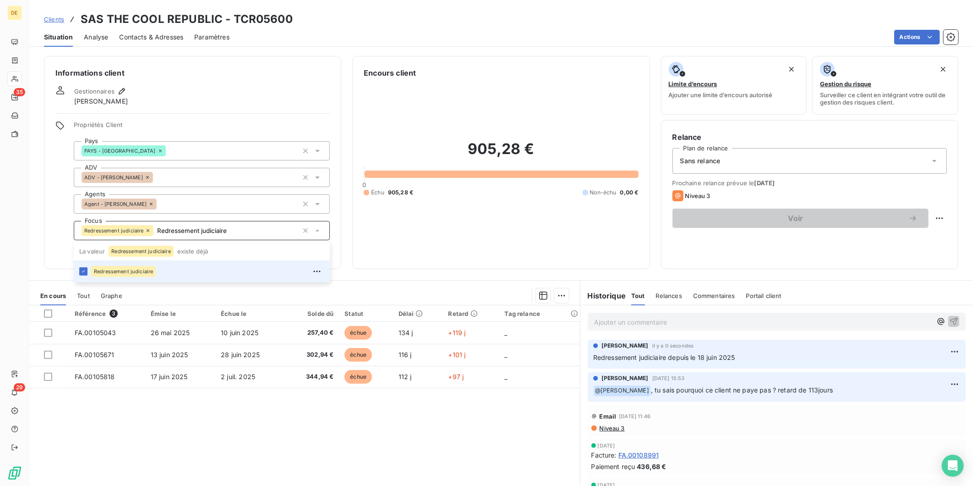
type input "Redressement judiciaire"
click at [386, 241] on div "905,28 € 0 Échu 905,28 € Non-échu 0,00 €" at bounding box center [501, 167] width 275 height 179
